Goal: Find specific page/section: Find specific page/section

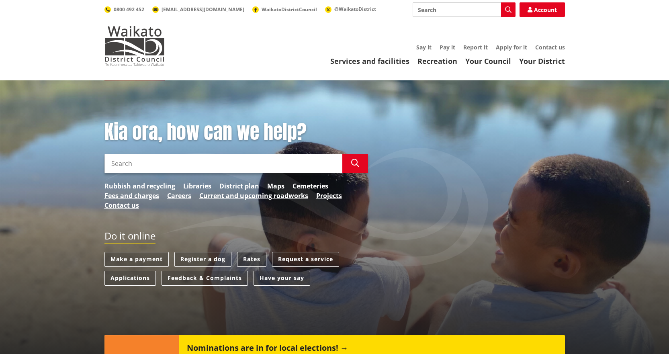
click at [254, 257] on link "Rates" at bounding box center [251, 259] width 29 height 15
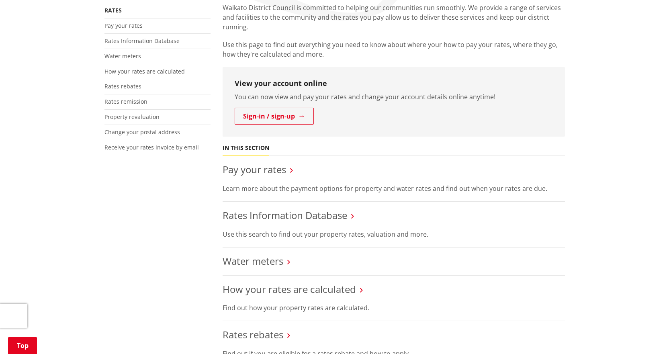
scroll to position [161, 0]
click at [300, 215] on link "Rates Information Database" at bounding box center [284, 213] width 124 height 13
